Goal: Navigation & Orientation: Find specific page/section

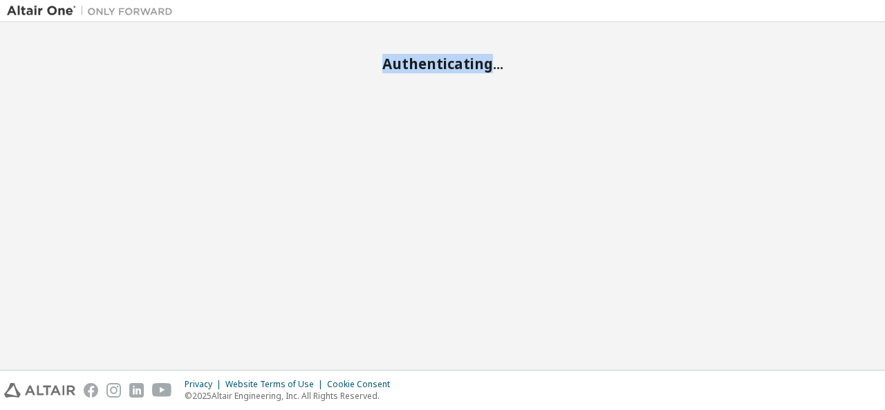
drag, startPoint x: 369, startPoint y: 77, endPoint x: 488, endPoint y: 244, distance: 205.2
click at [488, 244] on div "Authenticating..." at bounding box center [442, 196] width 871 height 334
drag, startPoint x: 425, startPoint y: 56, endPoint x: 444, endPoint y: 287, distance: 231.6
click at [444, 287] on div "Authenticating..." at bounding box center [442, 196] width 871 height 334
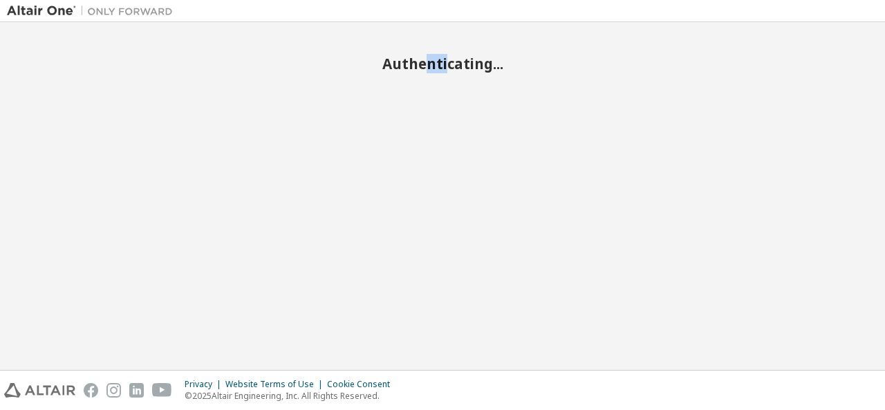
click at [444, 287] on div "Authenticating..." at bounding box center [442, 196] width 871 height 334
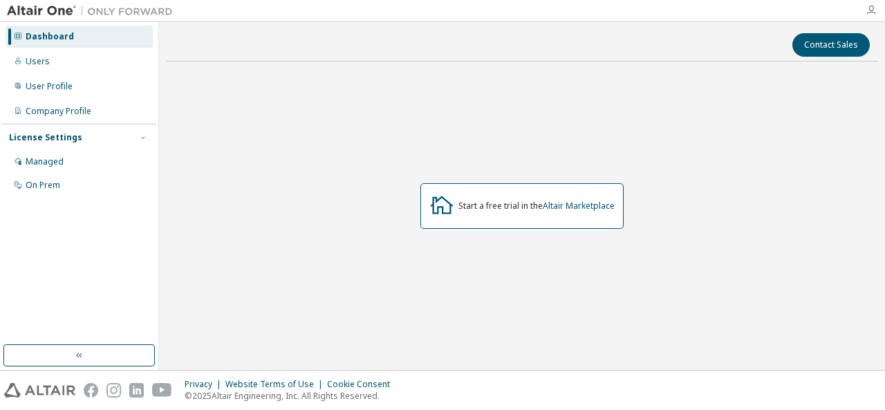
click at [865, 15] on icon "button" at bounding box center [870, 10] width 11 height 11
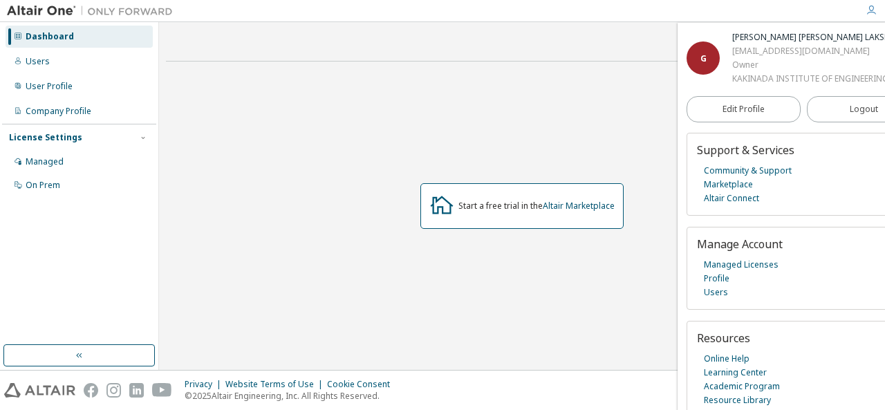
scroll to position [3, 0]
click at [576, 87] on div "Start a free trial in the Altair Marketplace" at bounding box center [522, 206] width 712 height 266
click at [102, 35] on div "Dashboard" at bounding box center [79, 37] width 147 height 22
click at [623, 89] on div "Start a free trial in the Altair Marketplace" at bounding box center [522, 206] width 712 height 266
click at [605, 144] on div "Start a free trial in the Altair Marketplace" at bounding box center [522, 206] width 712 height 266
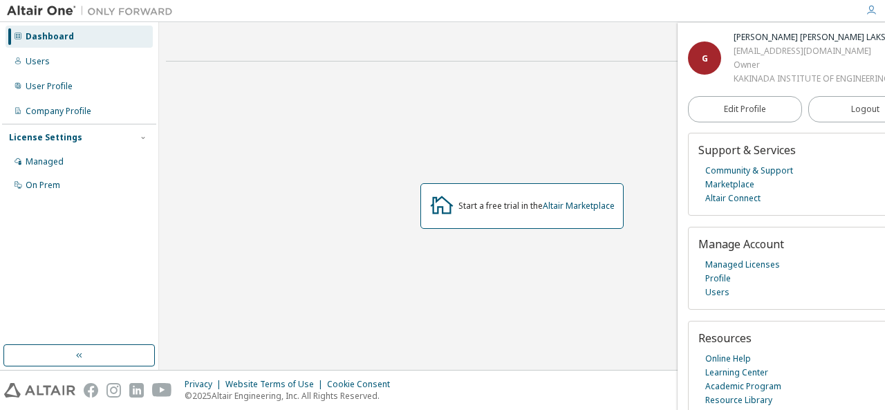
click at [466, 77] on div "Start a free trial in the Altair Marketplace" at bounding box center [522, 206] width 712 height 266
click at [519, 198] on div "Start a free trial in the Altair Marketplace" at bounding box center [521, 206] width 203 height 46
click at [341, 114] on div "Start a free trial in the Altair Marketplace" at bounding box center [522, 206] width 712 height 266
click at [205, 208] on div "Start a free trial in the Altair Marketplace" at bounding box center [522, 206] width 712 height 266
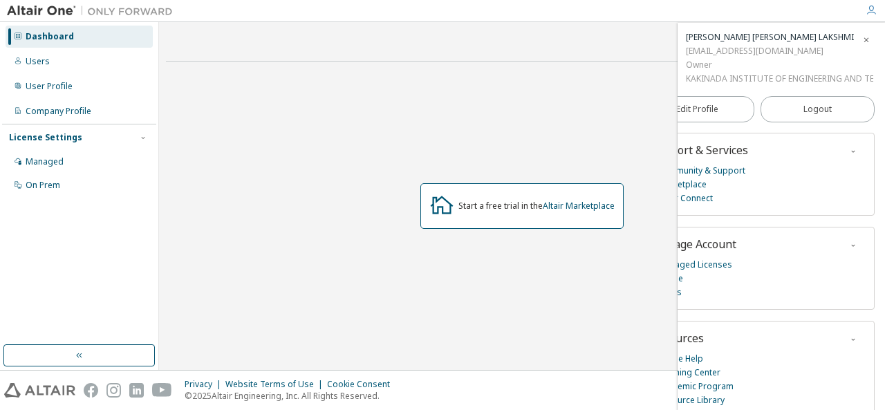
scroll to position [3, 52]
click at [862, 37] on icon "button" at bounding box center [866, 40] width 8 height 8
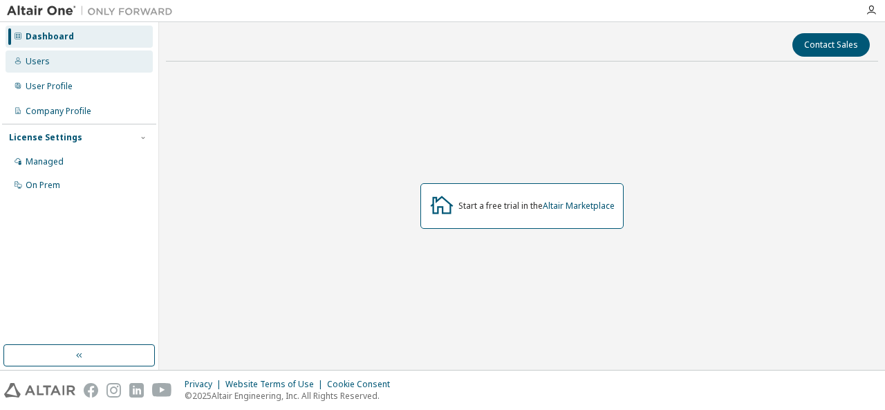
click at [57, 61] on div "Users" at bounding box center [79, 61] width 147 height 22
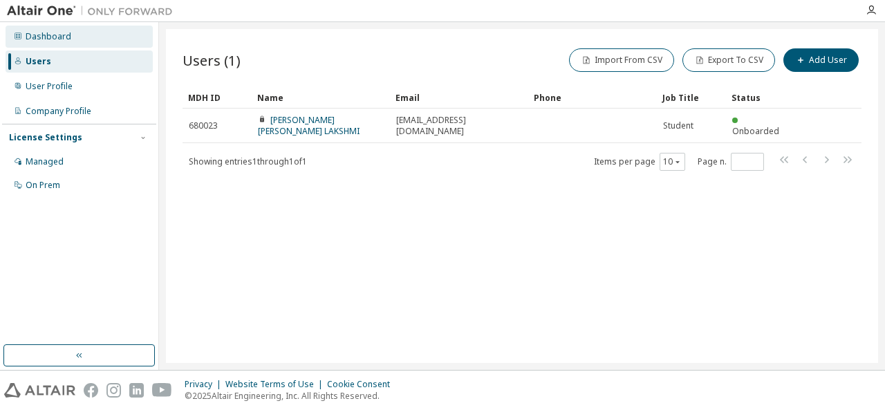
click at [76, 35] on div "Dashboard" at bounding box center [79, 37] width 147 height 22
